Goal: Task Accomplishment & Management: Complete application form

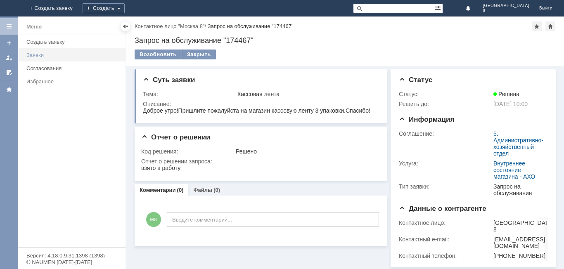
click at [40, 55] on div "Заявки" at bounding box center [73, 55] width 94 height 6
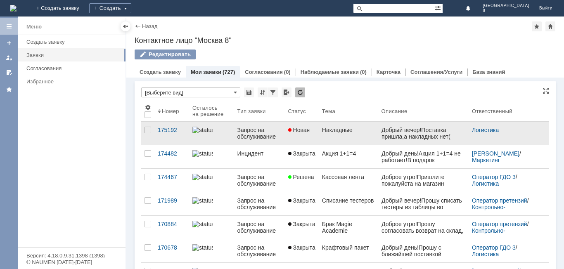
click at [362, 140] on link "Накладные" at bounding box center [348, 133] width 59 height 23
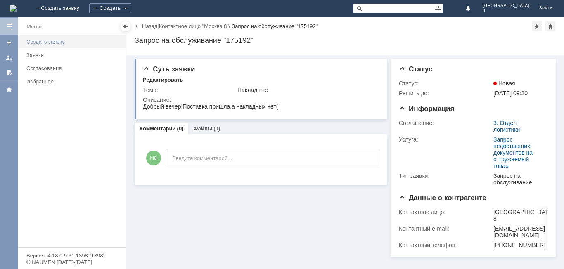
click at [50, 37] on link "Создать заявку" at bounding box center [73, 42] width 101 height 13
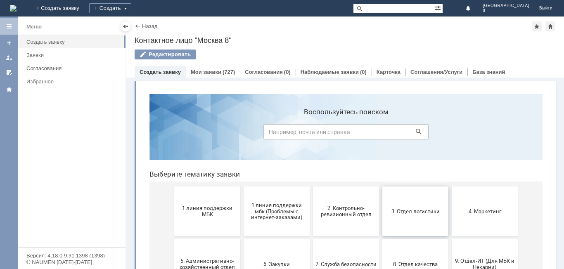
scroll to position [41, 0]
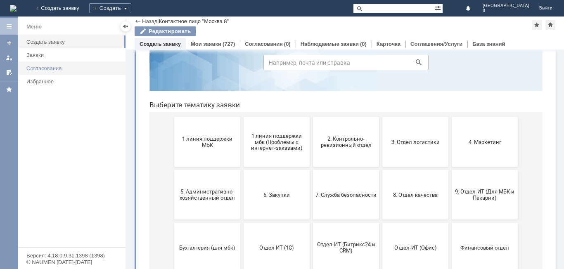
click at [62, 71] on link "Согласования" at bounding box center [73, 68] width 101 height 13
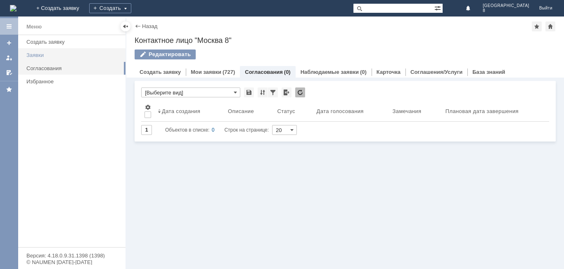
click at [40, 52] on link "Заявки" at bounding box center [73, 55] width 101 height 13
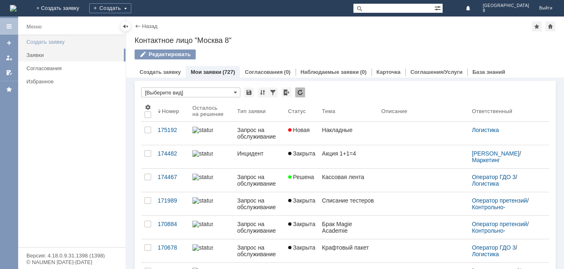
click at [54, 45] on div "Создать заявку" at bounding box center [73, 42] width 94 height 6
